Goal: Task Accomplishment & Management: Complete application form

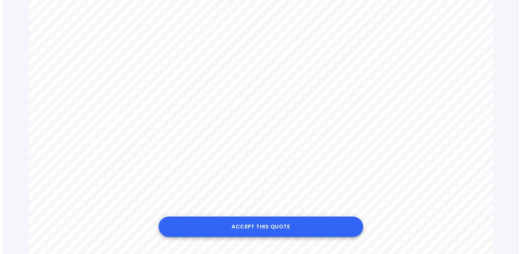
scroll to position [375, 0]
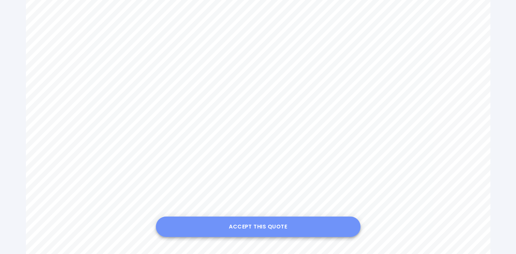
click at [247, 227] on button "Accept this Quote" at bounding box center [258, 227] width 204 height 20
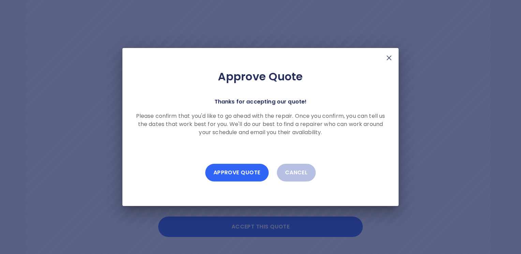
click at [231, 171] on button "Approve Quote" at bounding box center [236, 173] width 63 height 18
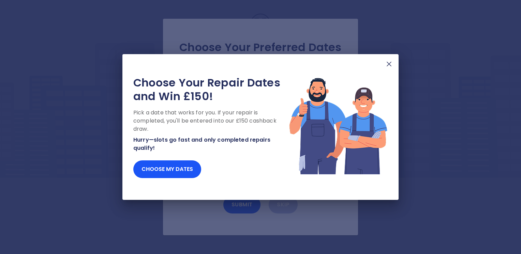
click at [390, 63] on img at bounding box center [389, 64] width 8 height 8
click at [391, 64] on img at bounding box center [389, 64] width 8 height 8
click at [389, 66] on img at bounding box center [389, 64] width 8 height 8
click at [388, 62] on img at bounding box center [389, 64] width 8 height 8
click at [389, 64] on img at bounding box center [389, 64] width 8 height 8
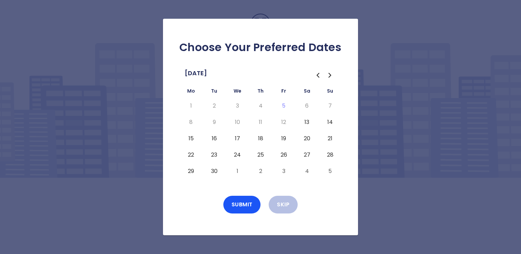
click at [191, 138] on button "15" at bounding box center [191, 138] width 12 height 11
click at [329, 122] on button "14" at bounding box center [330, 122] width 12 height 11
click at [193, 134] on button "15" at bounding box center [191, 138] width 12 height 11
click at [241, 204] on button "Submit" at bounding box center [241, 205] width 37 height 18
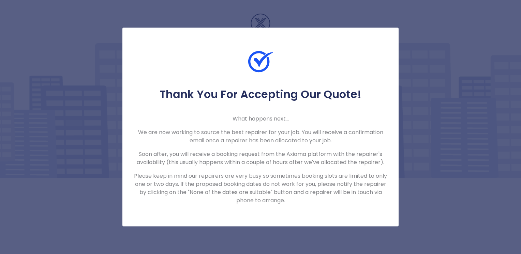
click at [325, 13] on div "Thank You For Accepting Our Quote! What happens next... We are now working to s…" at bounding box center [260, 127] width 521 height 254
click at [360, 71] on div at bounding box center [260, 68] width 276 height 38
